Goal: Information Seeking & Learning: Find specific fact

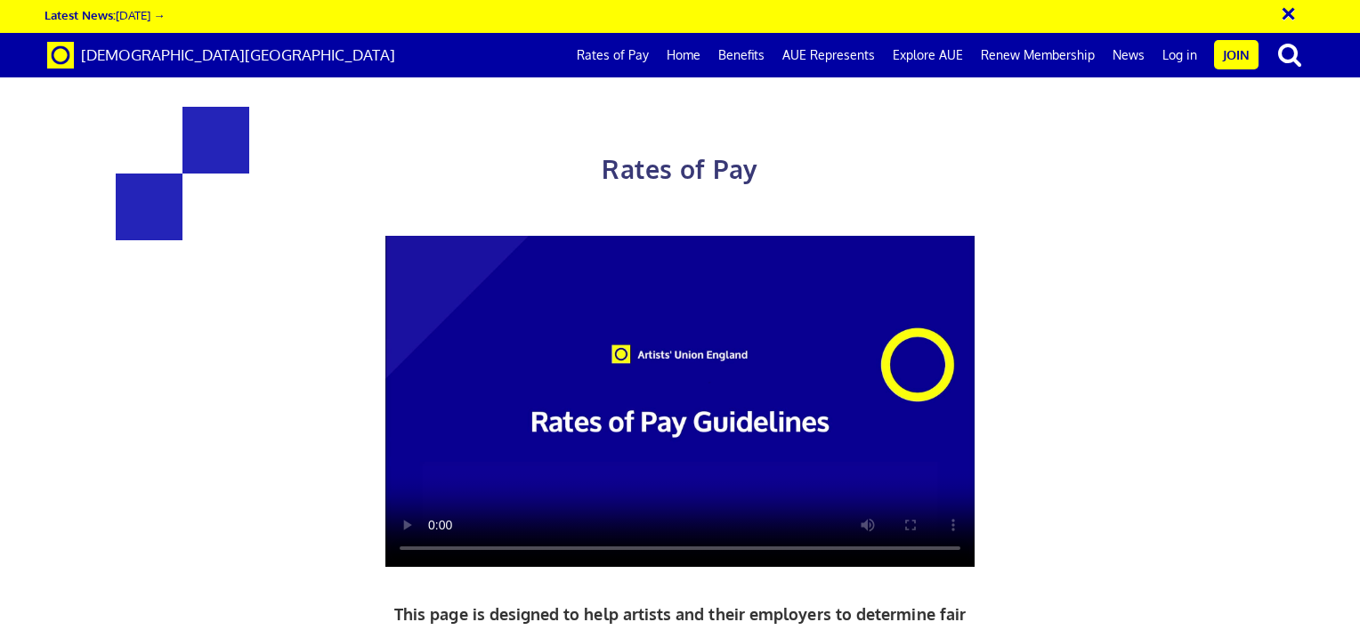
scroll to position [865, 0]
drag, startPoint x: 577, startPoint y: 450, endPoint x: 306, endPoint y: 345, distance: 290.2
copy div "£352.01 a day ½ £193.61 per ½ day £44.00 an hour 5+ years experience"
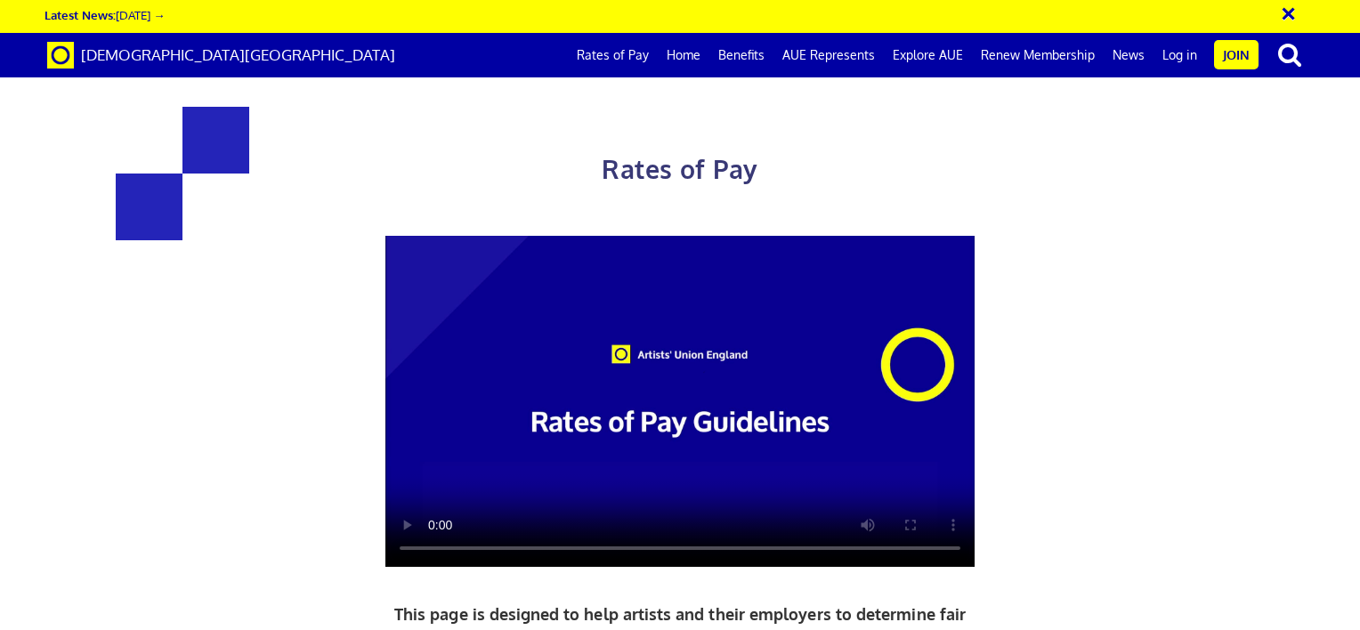
drag, startPoint x: 537, startPoint y: 381, endPoint x: 359, endPoint y: 377, distance: 178.0
copy span "½ £193.61 per ½ day"
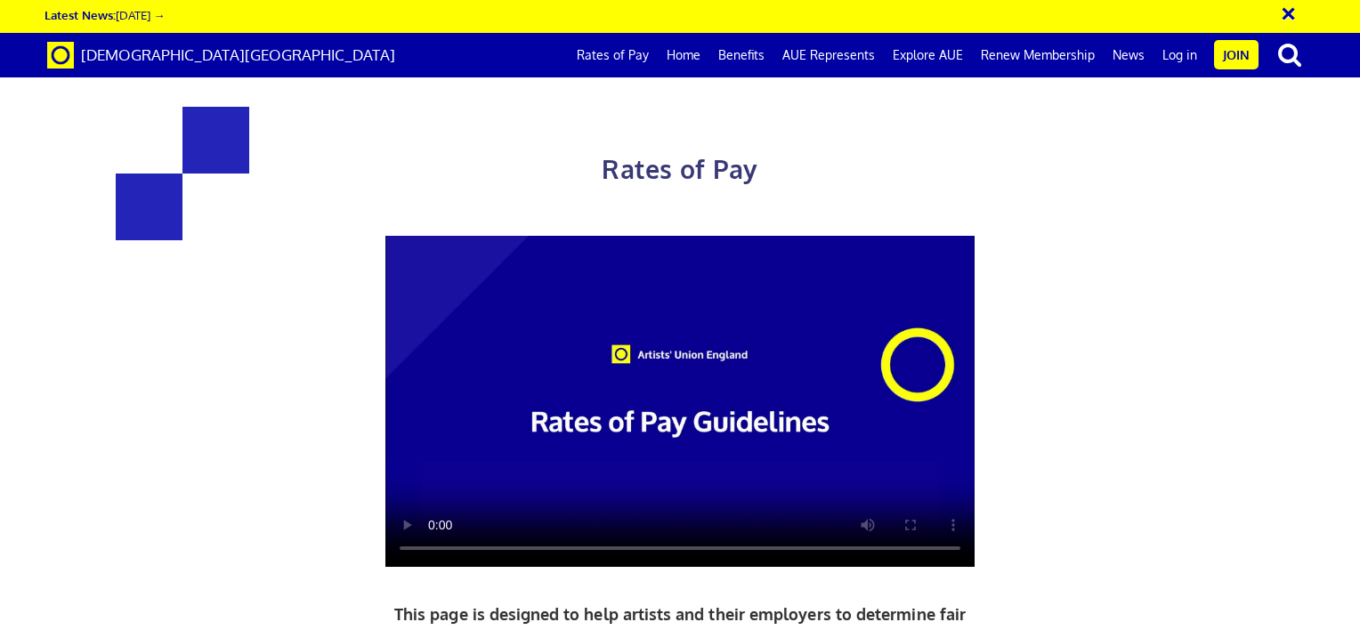
scroll to position [634, 0]
click at [679, 168] on div "Rates of Pay This page is designed to help artists and their employers to deter…" at bounding box center [680, 495] width 924 height 849
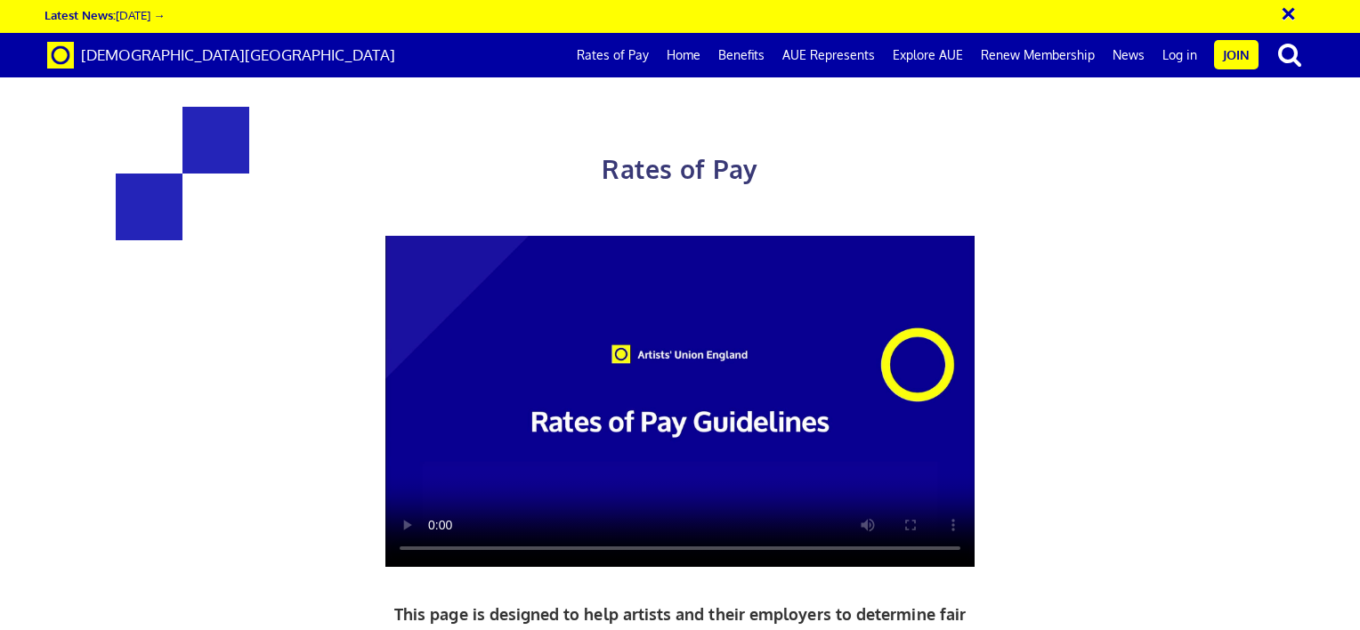
scroll to position [975, 0]
drag, startPoint x: 897, startPoint y: 303, endPoint x: 830, endPoint y: 303, distance: 66.7
copy span "£48.40"
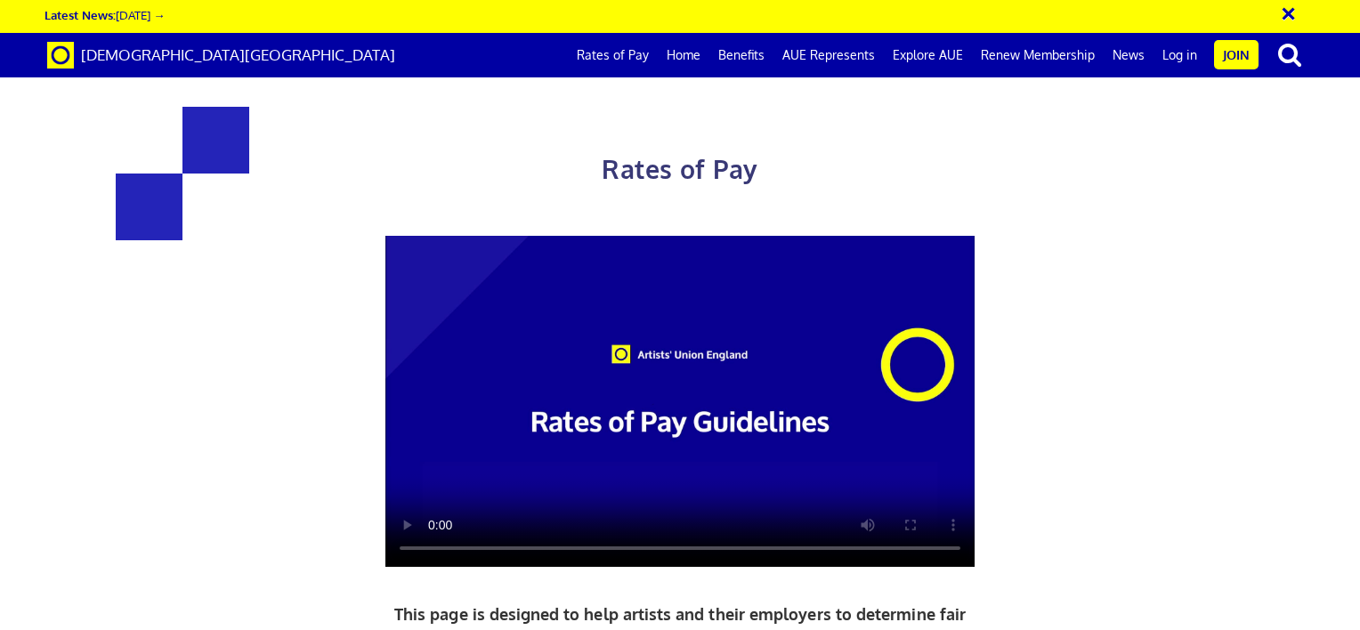
drag, startPoint x: 788, startPoint y: 389, endPoint x: 1060, endPoint y: 412, distance: 272.4
